Goal: Information Seeking & Learning: Learn about a topic

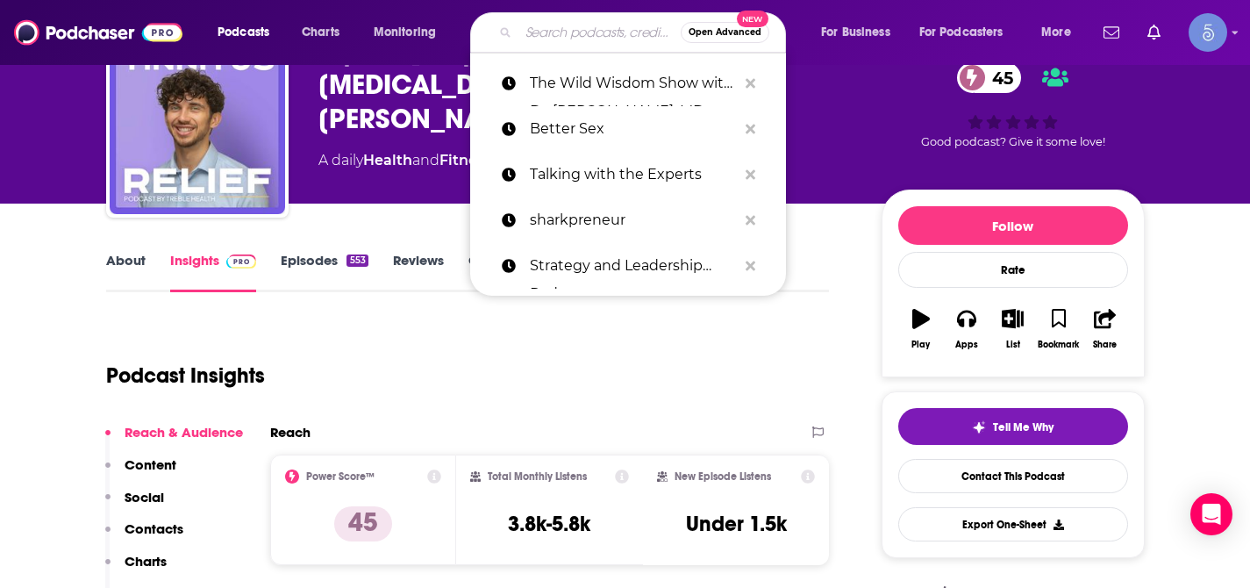
type input "SharkPreneur"
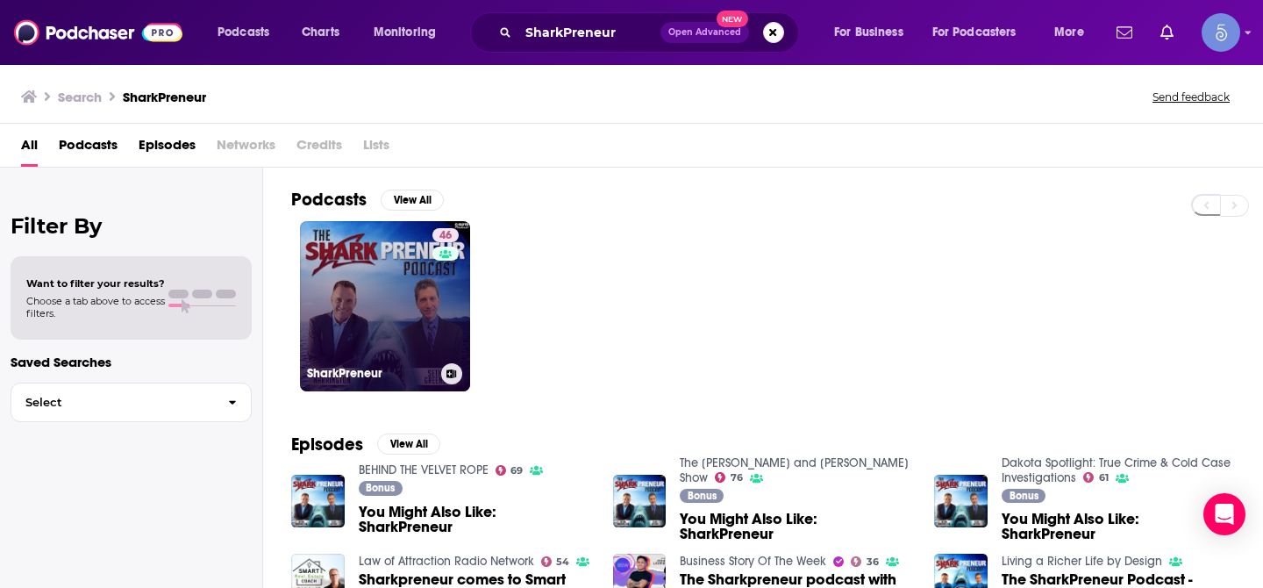
click at [399, 302] on link "46 SharkPreneur" at bounding box center [385, 306] width 170 height 170
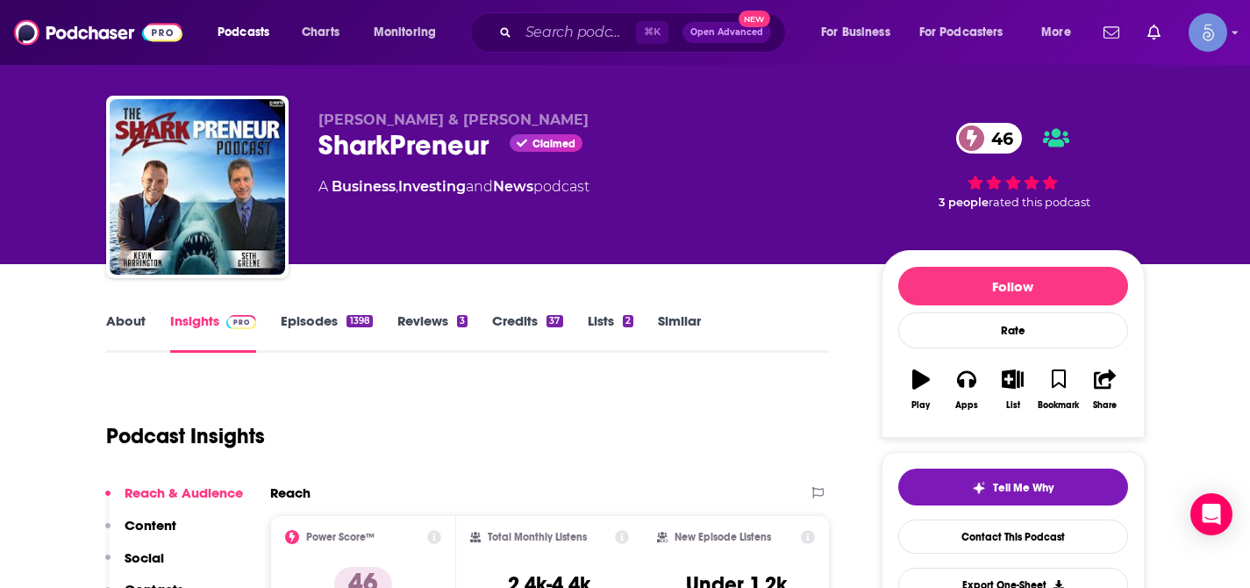
scroll to position [26, 0]
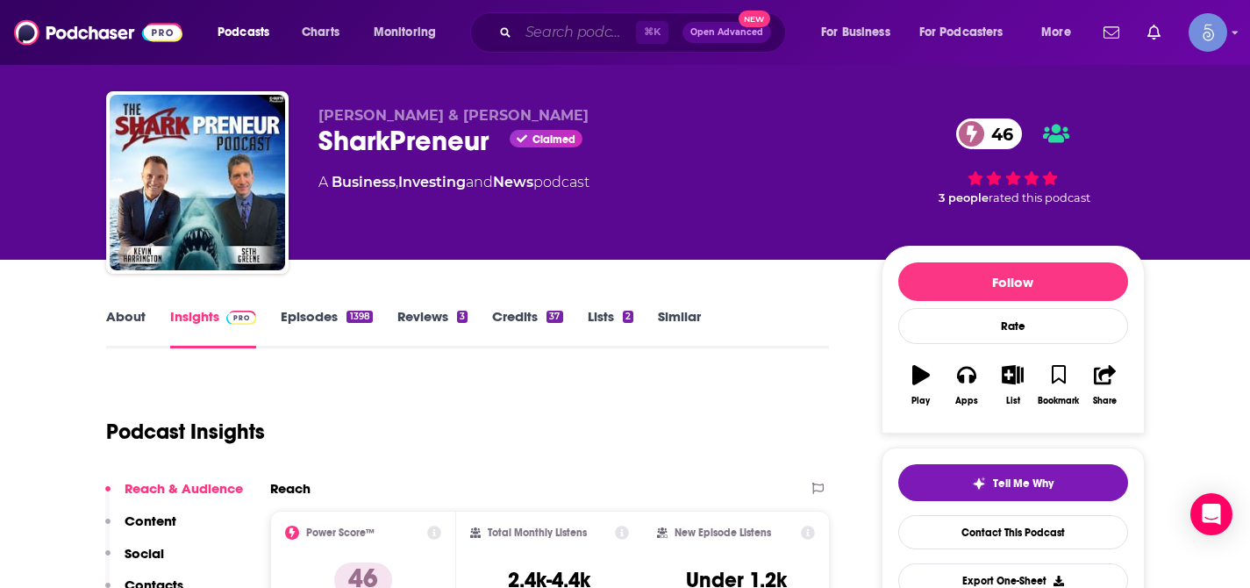
click at [577, 41] on input "Search podcasts, credits, & more..." at bounding box center [577, 32] width 118 height 28
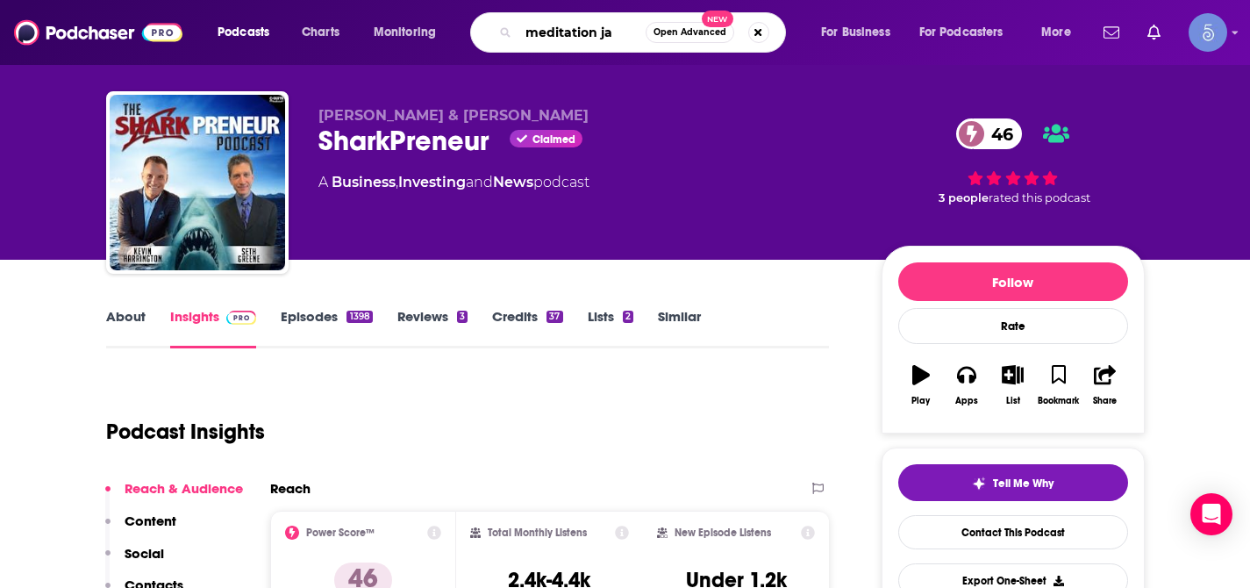
type input "meditation jam"
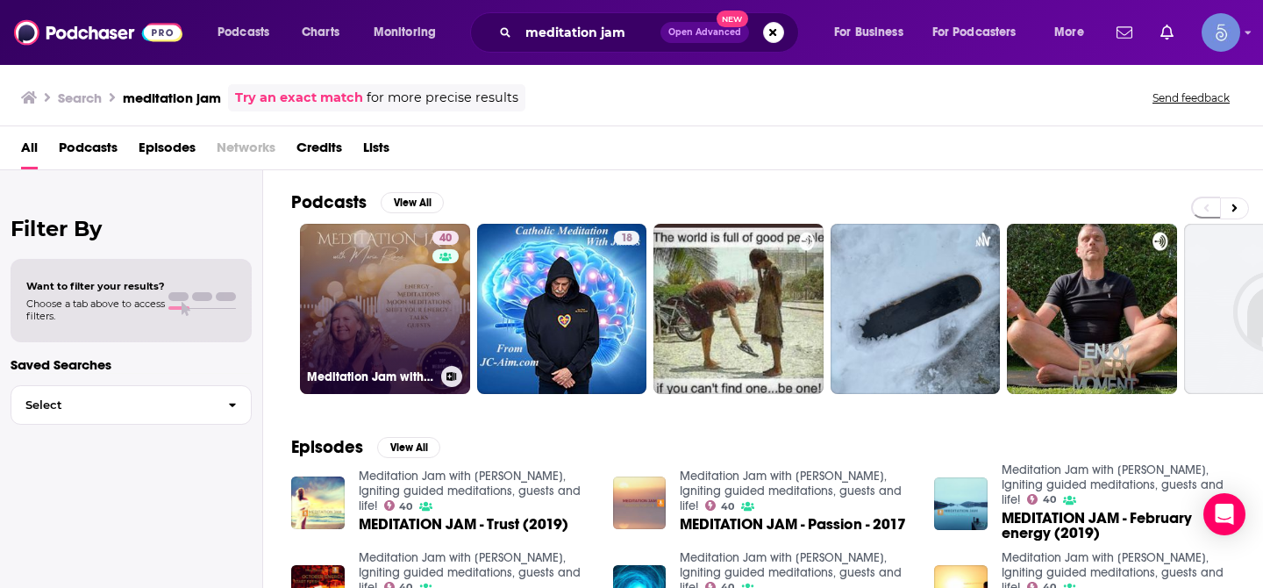
click at [408, 256] on link "40 Meditation Jam with [PERSON_NAME], Igniting guided meditations, guests and l…" at bounding box center [385, 309] width 170 height 170
